Goal: Find specific page/section

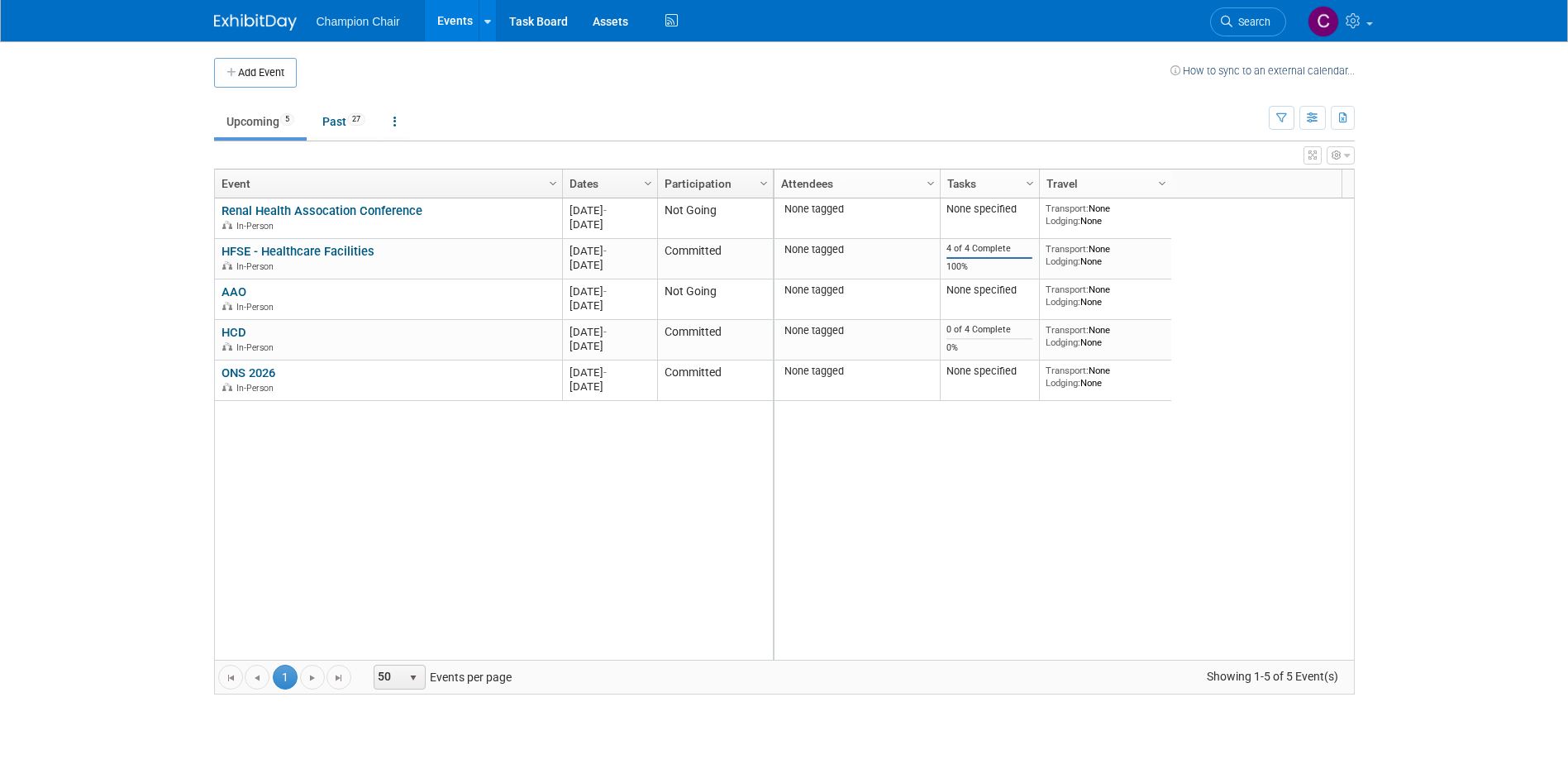
click at [213, 108] on div "Add Event How to sync to an external calendar... New Event Duplicate Event Warn…" at bounding box center [784, 384] width 1166 height 686
click at [211, 109] on div "Add Event How to sync to an external calendar... New Event Duplicate Event Warn…" at bounding box center [784, 384] width 1166 height 686
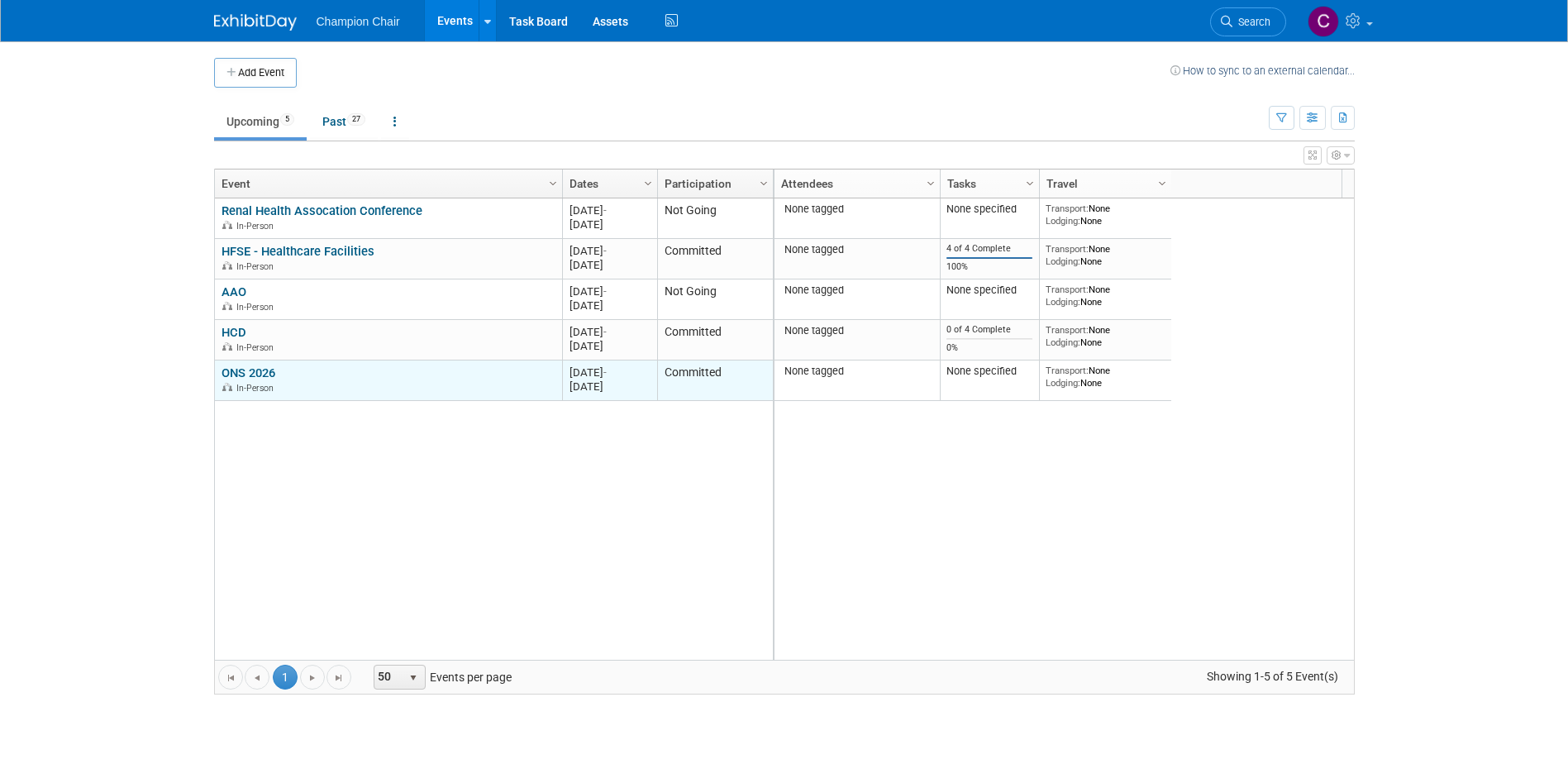
click at [250, 373] on link "ONS 2026" at bounding box center [248, 373] width 53 height 15
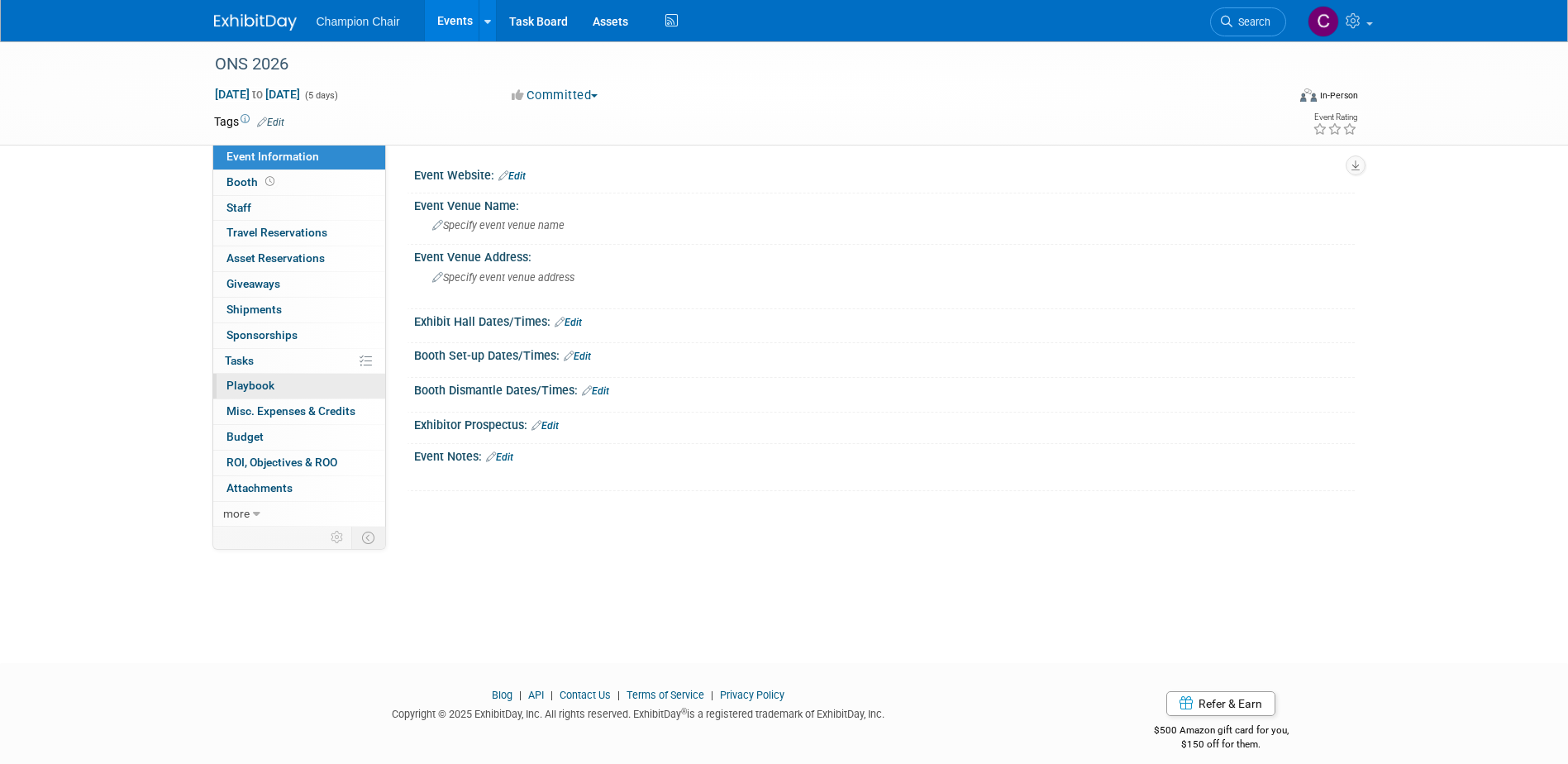
click at [258, 387] on span "Playbook 0" at bounding box center [250, 385] width 48 height 13
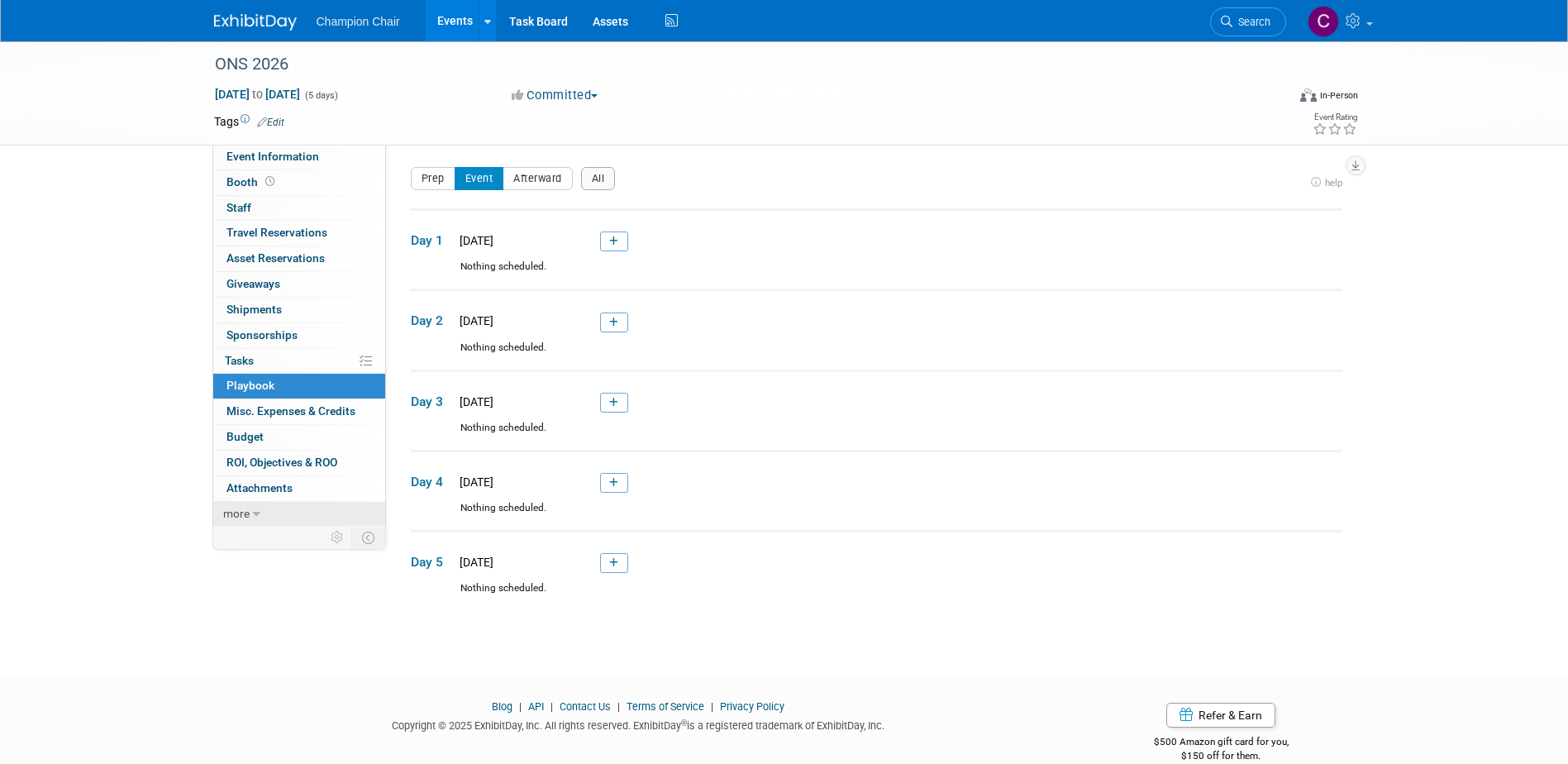
click at [250, 512] on link "more" at bounding box center [299, 514] width 172 height 25
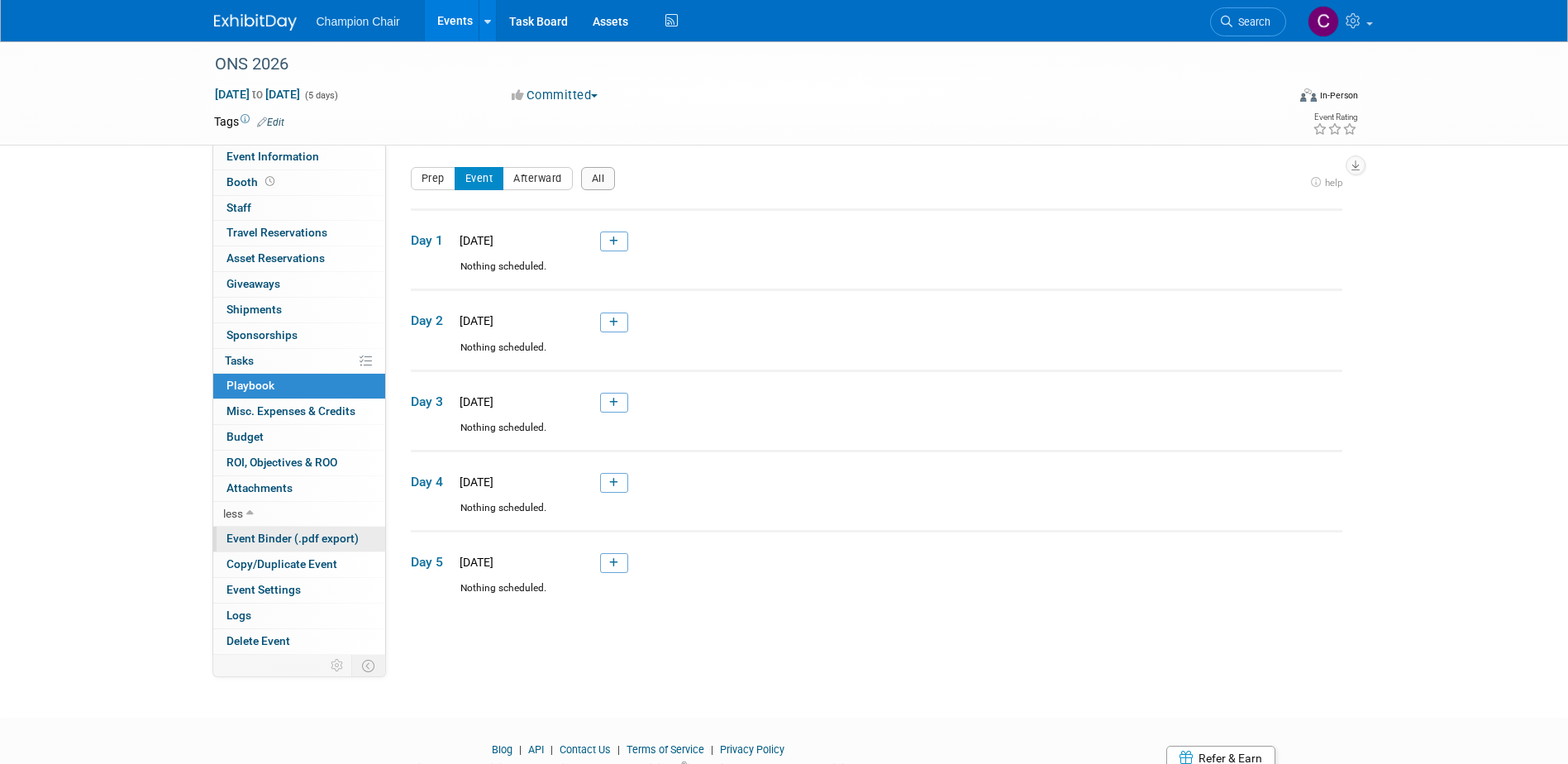
click at [271, 533] on span "Event Binder (.pdf export)" at bounding box center [293, 538] width 133 height 13
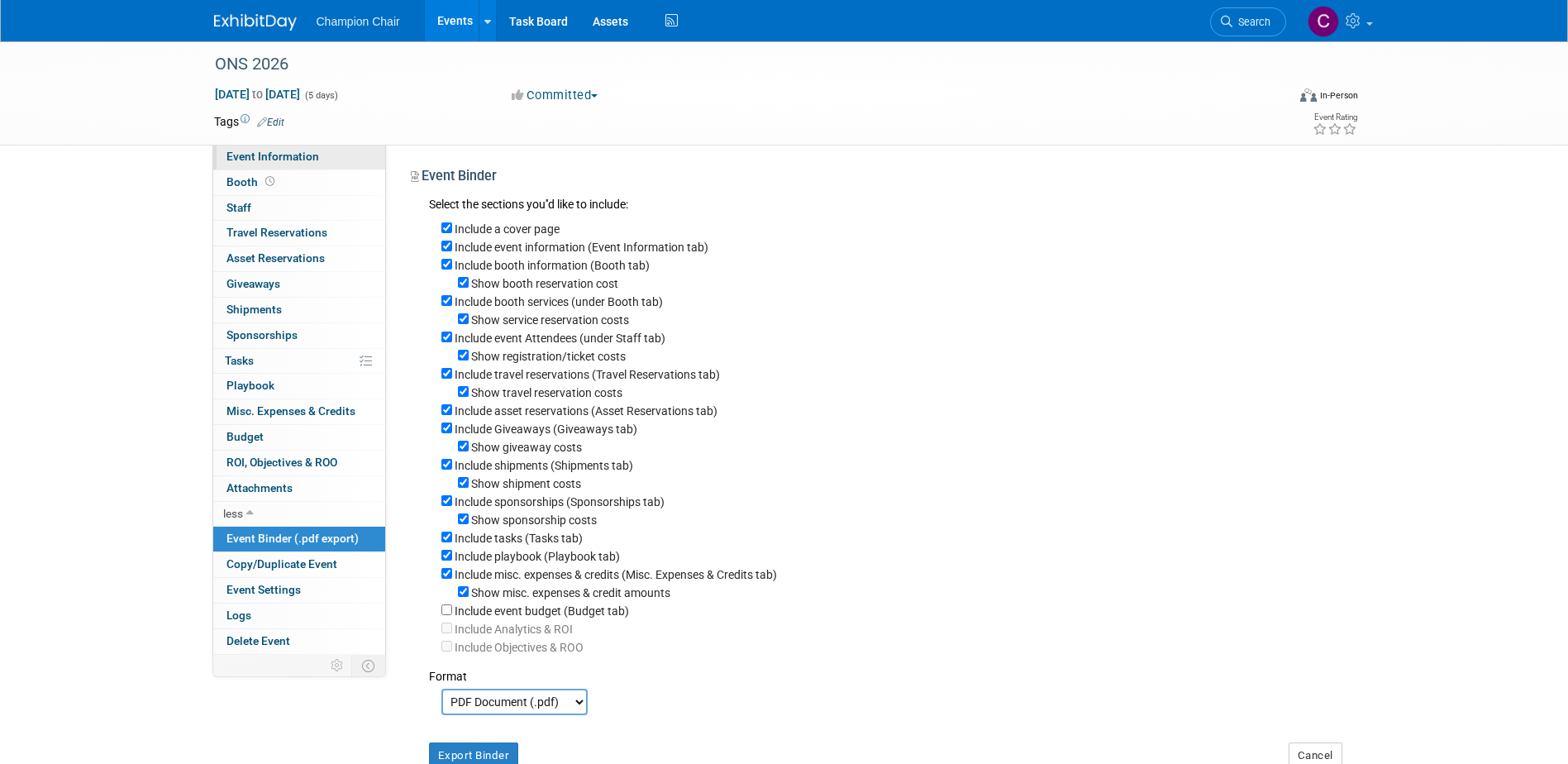
click at [293, 146] on link "Event Information" at bounding box center [299, 157] width 172 height 25
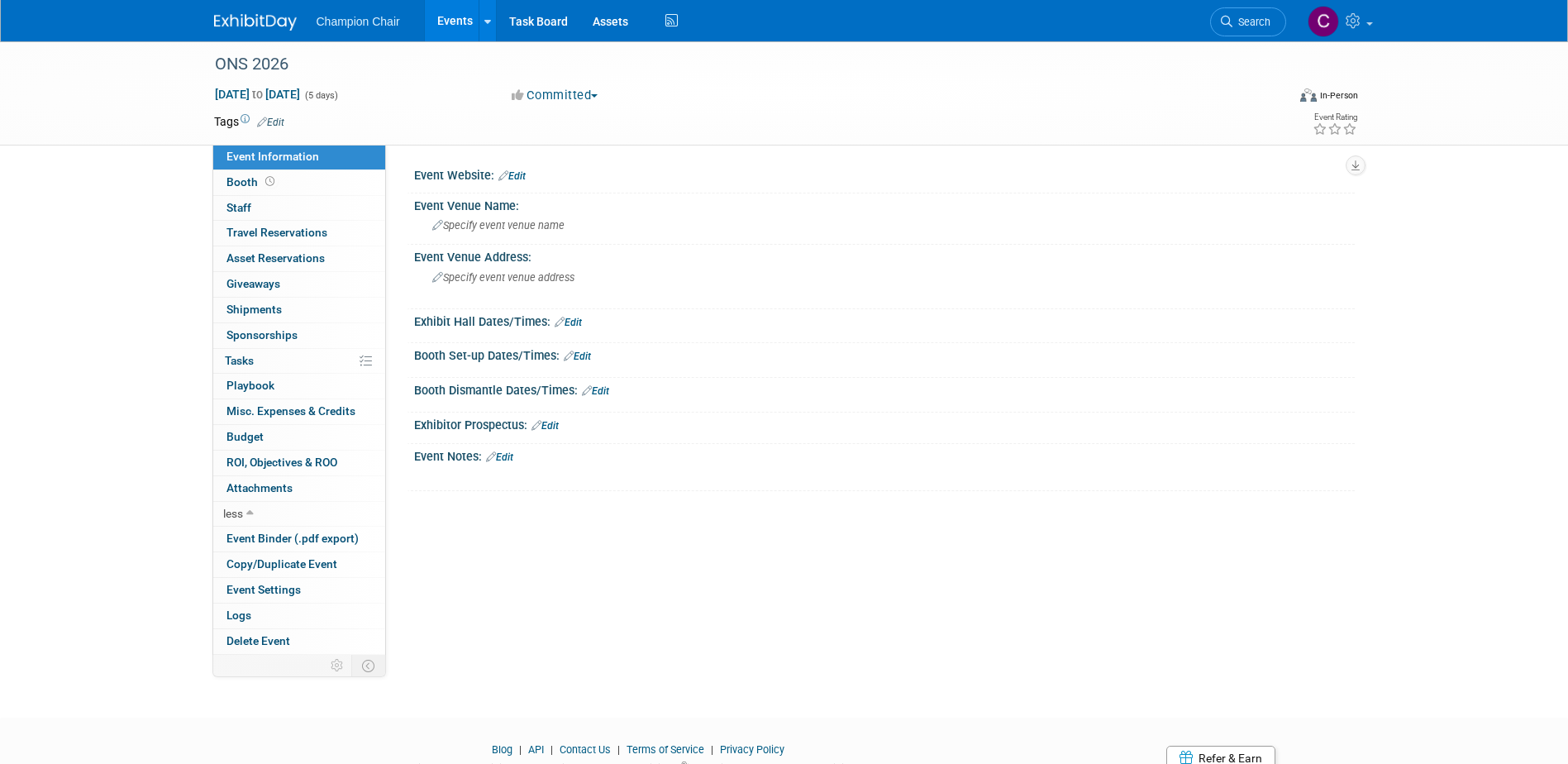
drag, startPoint x: 287, startPoint y: 61, endPoint x: 194, endPoint y: 66, distance: 93.1
click at [194, 66] on div "ONS 2026 [DATE] to [DATE] (5 days) [DATE] to [DATE] Committed Committed Conside…" at bounding box center [784, 93] width 1568 height 104
